Goal: Task Accomplishment & Management: Use online tool/utility

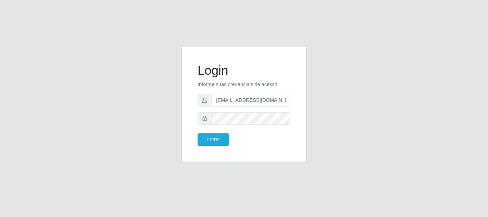
click at [198, 133] on button "Entrar" at bounding box center [213, 139] width 31 height 13
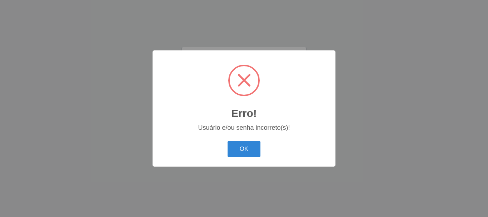
click at [228, 141] on button "OK" at bounding box center [244, 149] width 33 height 17
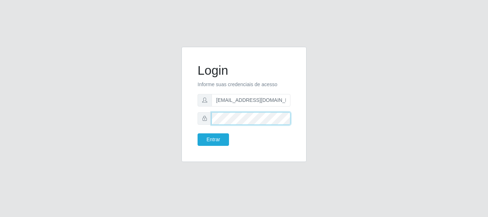
click at [198, 133] on button "Entrar" at bounding box center [213, 139] width 31 height 13
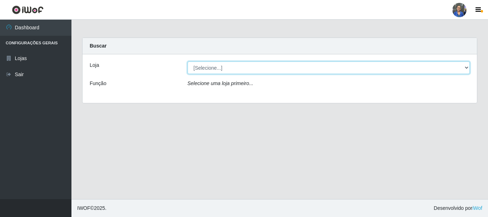
click at [214, 68] on select "[Selecione...] SuperFácil Atacado - Rodoviária" at bounding box center [329, 67] width 283 height 13
select select "400"
click at [188, 61] on select "[Selecione...] SuperFácil Atacado - Rodoviária" at bounding box center [329, 67] width 283 height 13
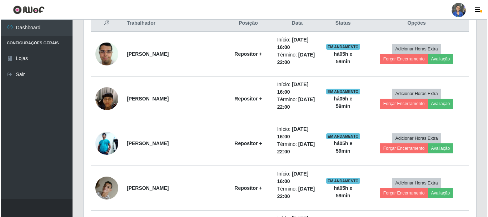
scroll to position [250, 0]
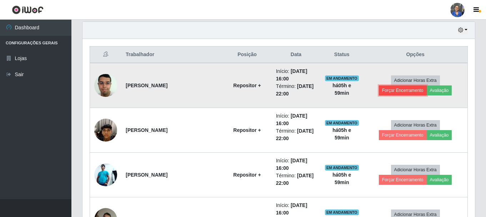
click at [427, 85] on button "Forçar Encerramento" at bounding box center [403, 90] width 48 height 10
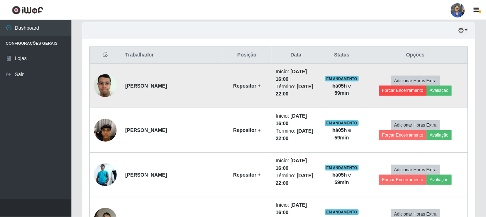
scroll to position [148, 389]
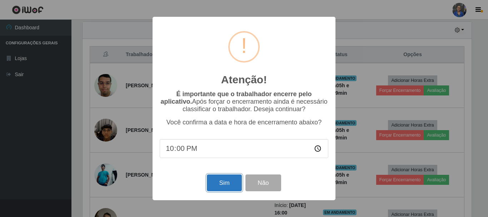
click at [230, 185] on button "Sim" at bounding box center [224, 182] width 35 height 17
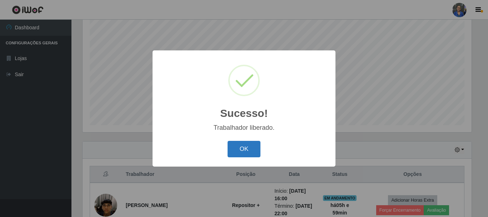
click at [235, 148] on button "OK" at bounding box center [244, 149] width 33 height 17
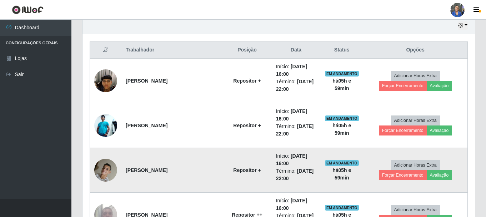
scroll to position [273, 0]
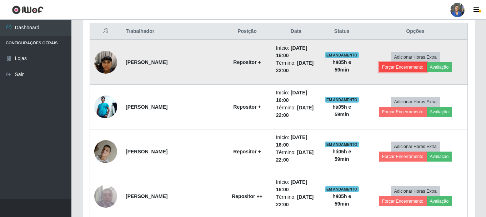
click at [427, 62] on button "Forçar Encerramento" at bounding box center [403, 67] width 48 height 10
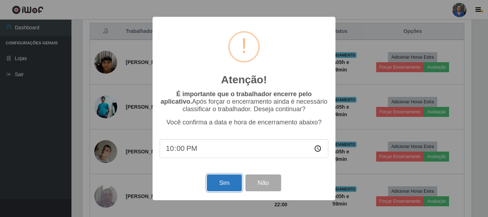
click at [229, 191] on button "Sim" at bounding box center [224, 182] width 35 height 17
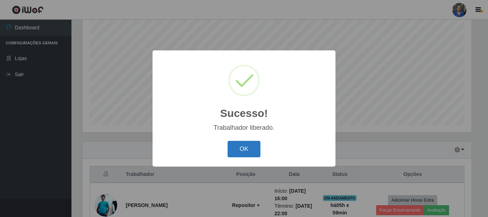
click at [254, 147] on button "OK" at bounding box center [244, 149] width 33 height 17
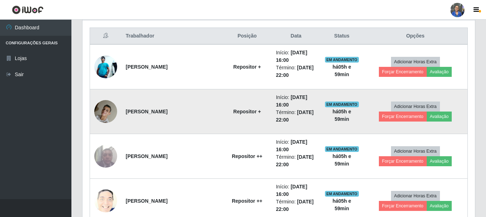
scroll to position [273, 0]
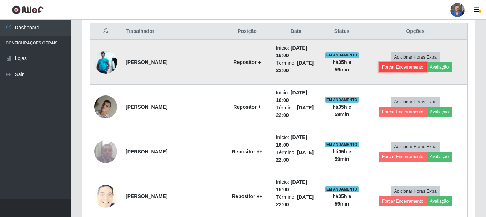
click at [427, 62] on button "Forçar Encerramento" at bounding box center [403, 67] width 48 height 10
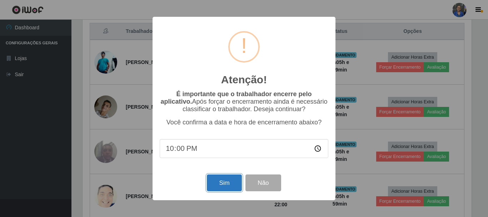
click at [217, 185] on button "Sim" at bounding box center [224, 182] width 35 height 17
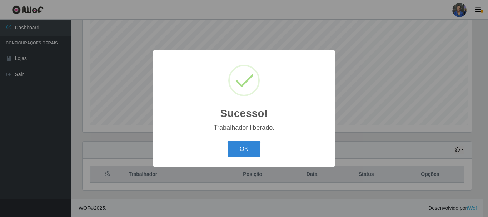
scroll to position [0, 0]
click at [253, 144] on button "OK" at bounding box center [244, 149] width 33 height 17
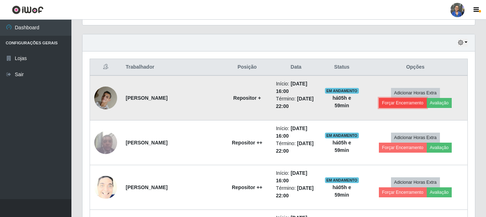
click at [427, 98] on button "Forçar Encerramento" at bounding box center [403, 103] width 48 height 10
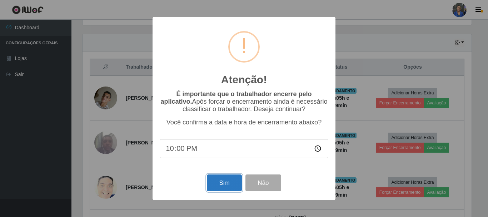
click at [224, 185] on button "Sim" at bounding box center [224, 182] width 35 height 17
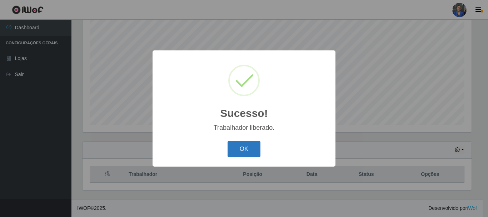
click at [242, 153] on button "OK" at bounding box center [244, 149] width 33 height 17
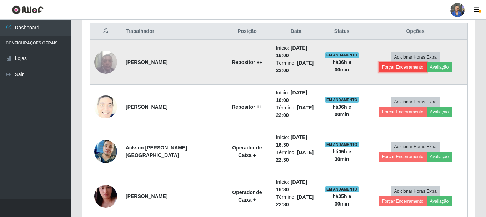
click at [427, 62] on button "Forçar Encerramento" at bounding box center [403, 67] width 48 height 10
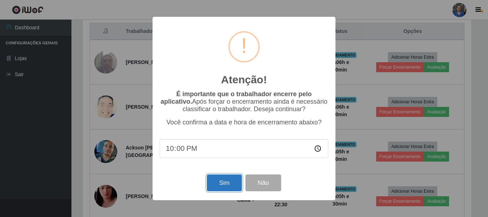
click at [234, 181] on button "Sim" at bounding box center [224, 182] width 35 height 17
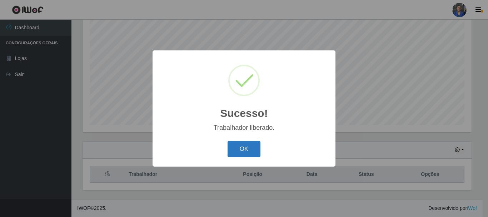
click at [248, 150] on button "OK" at bounding box center [244, 149] width 33 height 17
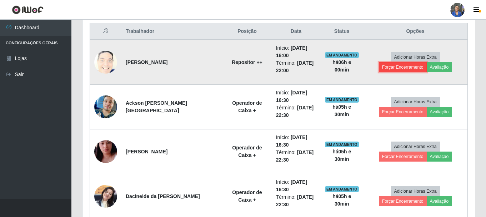
click at [427, 62] on button "Forçar Encerramento" at bounding box center [403, 67] width 48 height 10
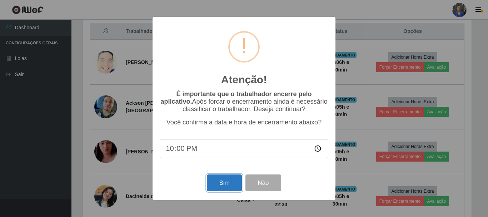
click at [231, 183] on button "Sim" at bounding box center [224, 182] width 35 height 17
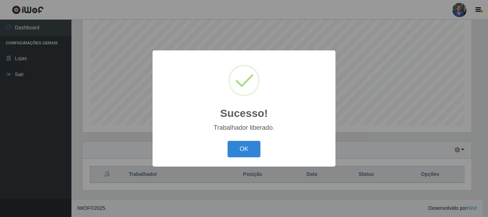
click at [244, 151] on button "OK" at bounding box center [244, 149] width 33 height 17
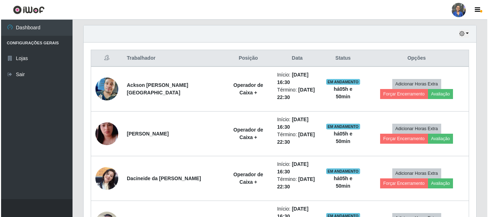
scroll to position [282, 0]
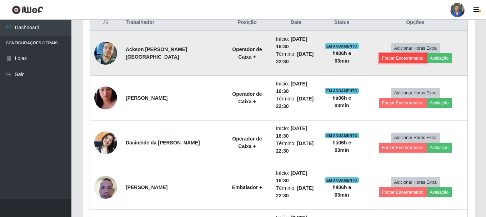
click at [427, 53] on button "Forçar Encerramento" at bounding box center [403, 58] width 48 height 10
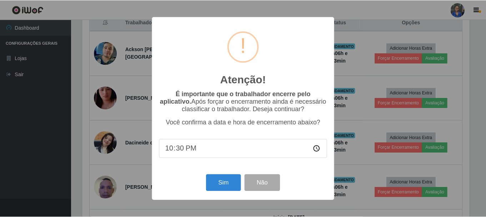
scroll to position [148, 389]
click at [219, 183] on button "Sim" at bounding box center [224, 182] width 35 height 17
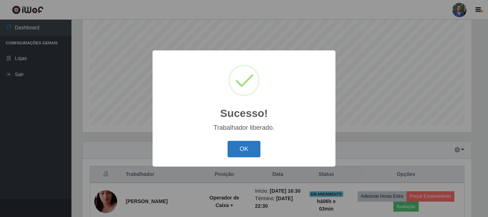
click at [234, 149] on button "OK" at bounding box center [244, 149] width 33 height 17
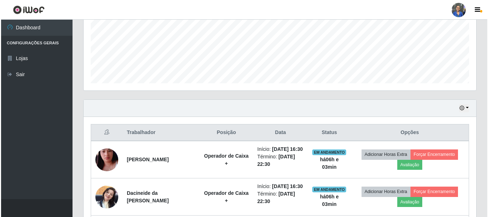
scroll to position [273, 0]
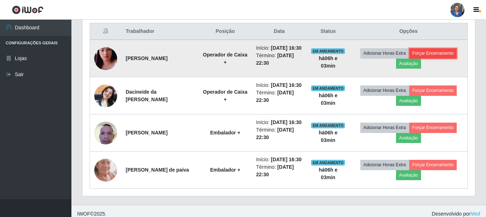
click at [433, 58] on button "Forçar Encerramento" at bounding box center [433, 53] width 48 height 10
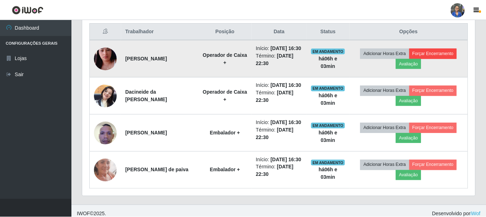
scroll to position [148, 389]
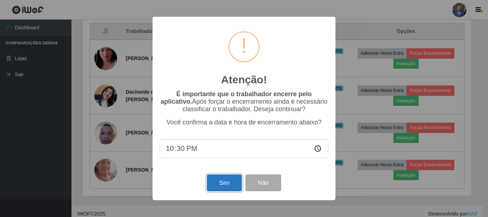
click at [222, 182] on button "Sim" at bounding box center [224, 182] width 35 height 17
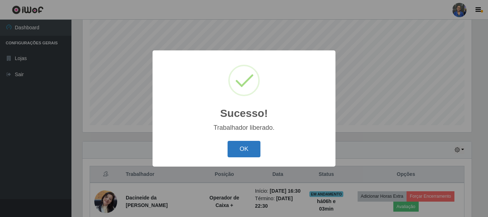
click at [245, 154] on button "OK" at bounding box center [244, 149] width 33 height 17
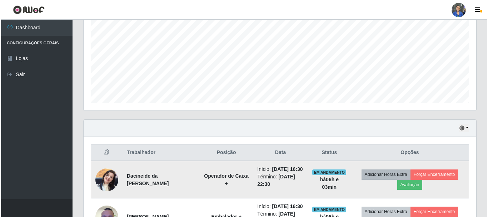
scroll to position [238, 0]
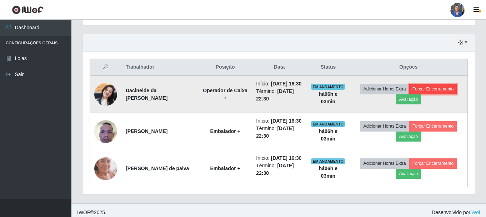
click at [429, 92] on button "Forçar Encerramento" at bounding box center [433, 89] width 48 height 10
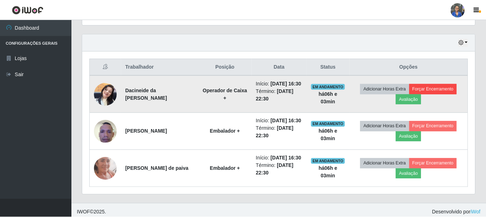
scroll to position [148, 389]
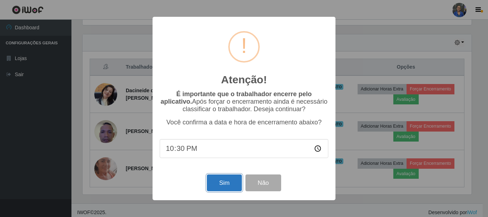
click at [233, 181] on button "Sim" at bounding box center [224, 182] width 35 height 17
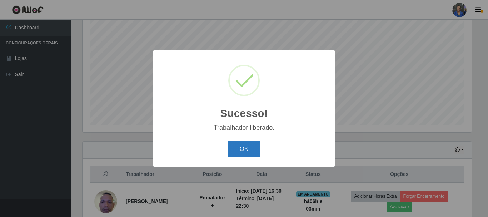
click at [256, 150] on button "OK" at bounding box center [244, 149] width 33 height 17
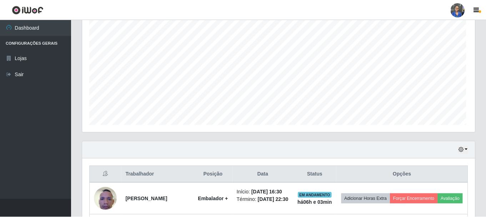
scroll to position [131, 0]
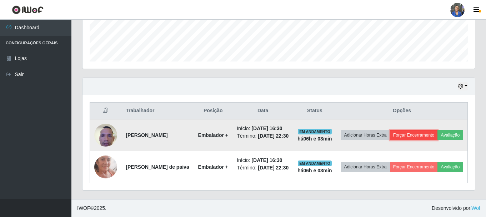
click at [433, 130] on button "Forçar Encerramento" at bounding box center [414, 135] width 48 height 10
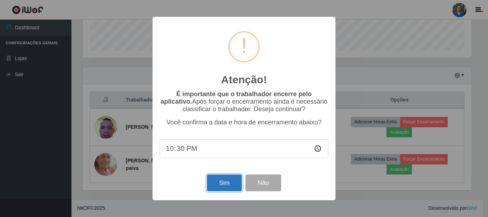
click at [224, 183] on button "Sim" at bounding box center [224, 182] width 35 height 17
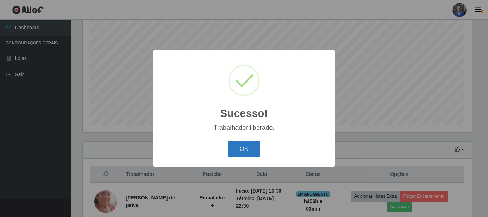
click at [232, 150] on button "OK" at bounding box center [244, 149] width 33 height 17
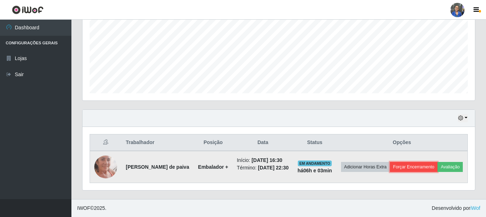
click at [428, 162] on button "Forçar Encerramento" at bounding box center [414, 167] width 48 height 10
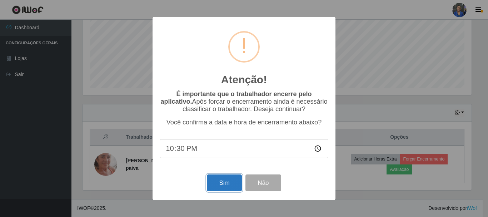
click at [219, 190] on button "Sim" at bounding box center [224, 182] width 35 height 17
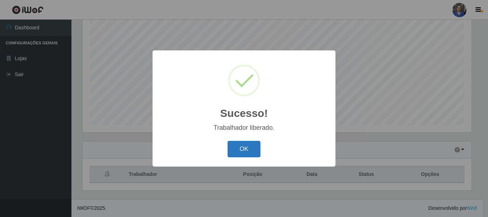
click at [245, 147] on button "OK" at bounding box center [244, 149] width 33 height 17
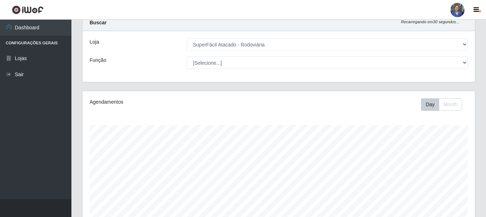
scroll to position [130, 0]
